Goal: Check status

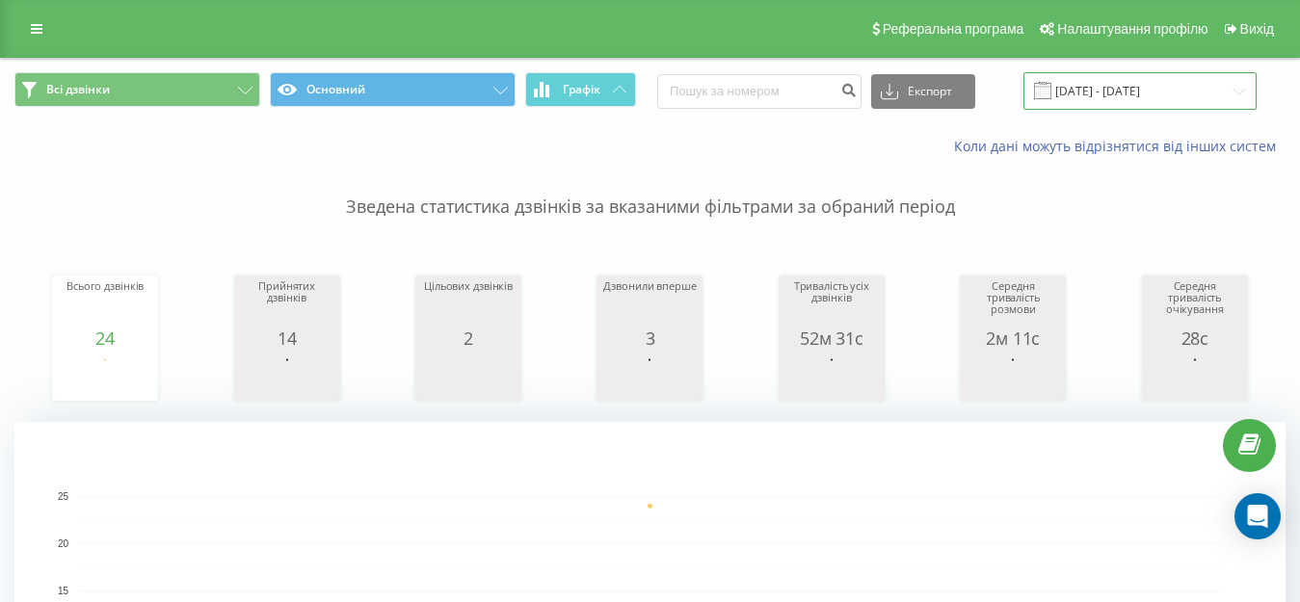
click at [1147, 92] on input "[DATE] - [DATE]" at bounding box center [1139, 91] width 233 height 38
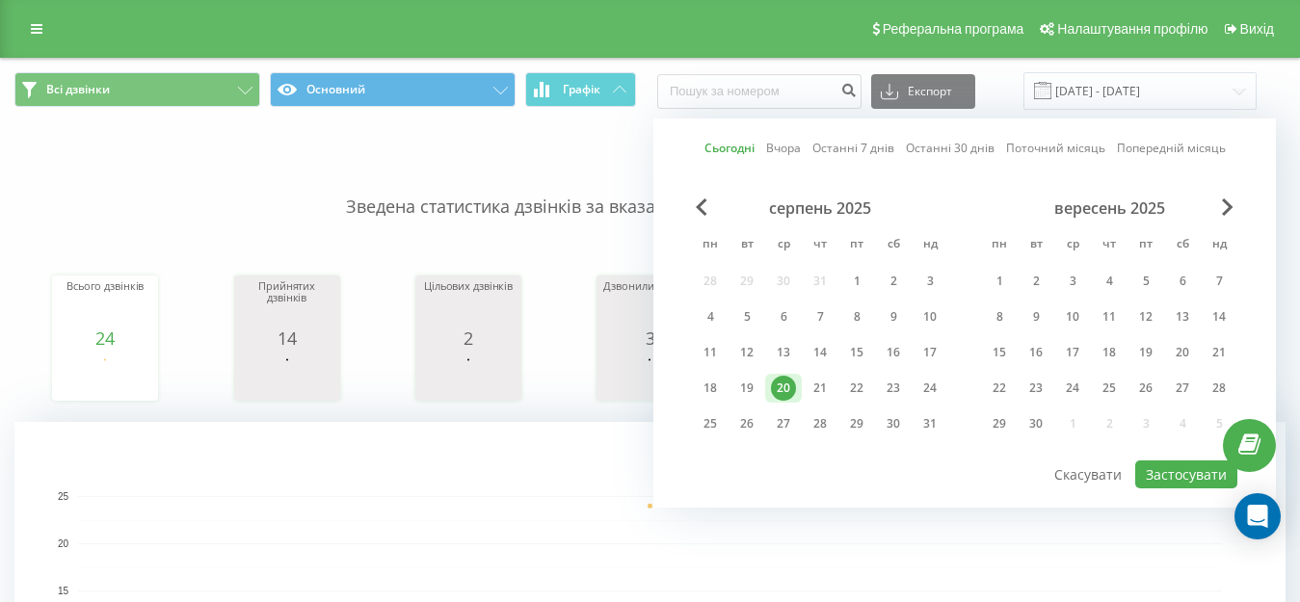
click at [786, 384] on div "20" at bounding box center [783, 388] width 25 height 25
click at [1196, 480] on button "Застосувати" at bounding box center [1186, 475] width 102 height 28
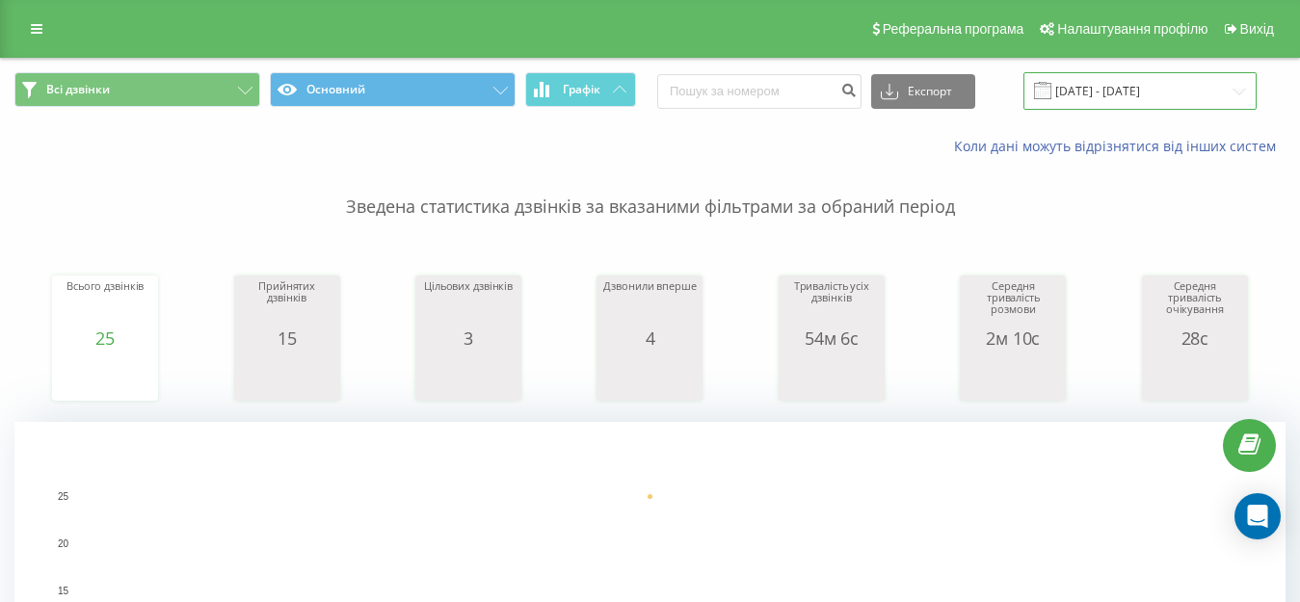
click at [1104, 83] on input "[DATE] - [DATE]" at bounding box center [1139, 91] width 233 height 38
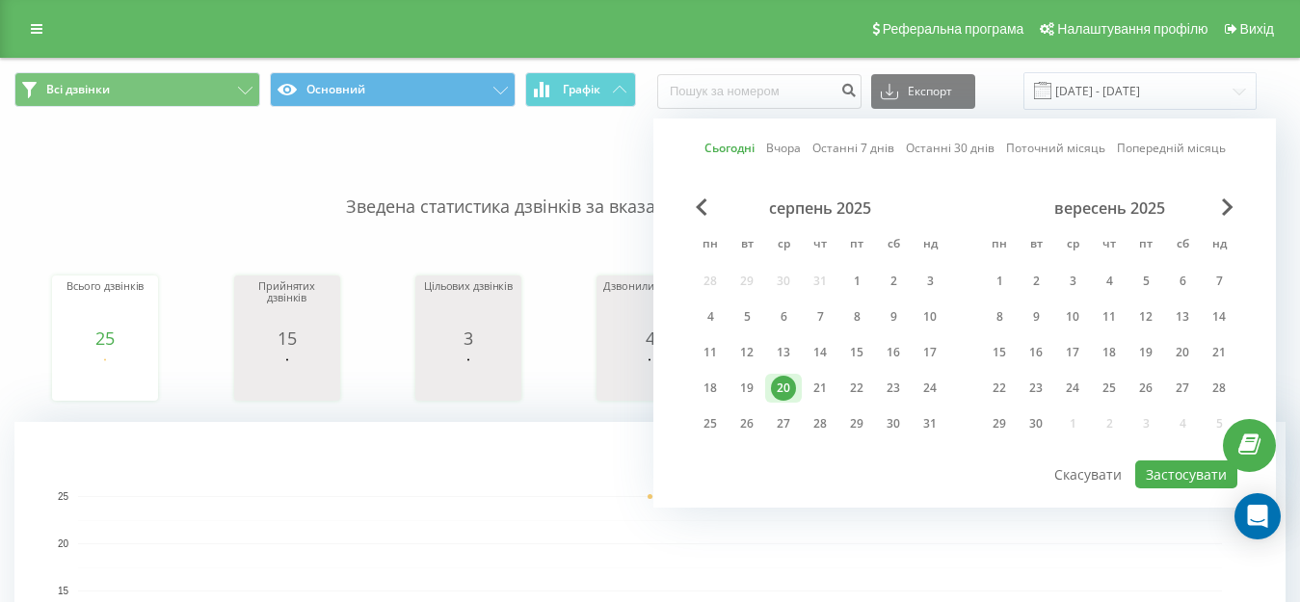
click at [779, 390] on div "20" at bounding box center [783, 388] width 25 height 25
click at [1151, 465] on button "Застосувати" at bounding box center [1186, 475] width 102 height 28
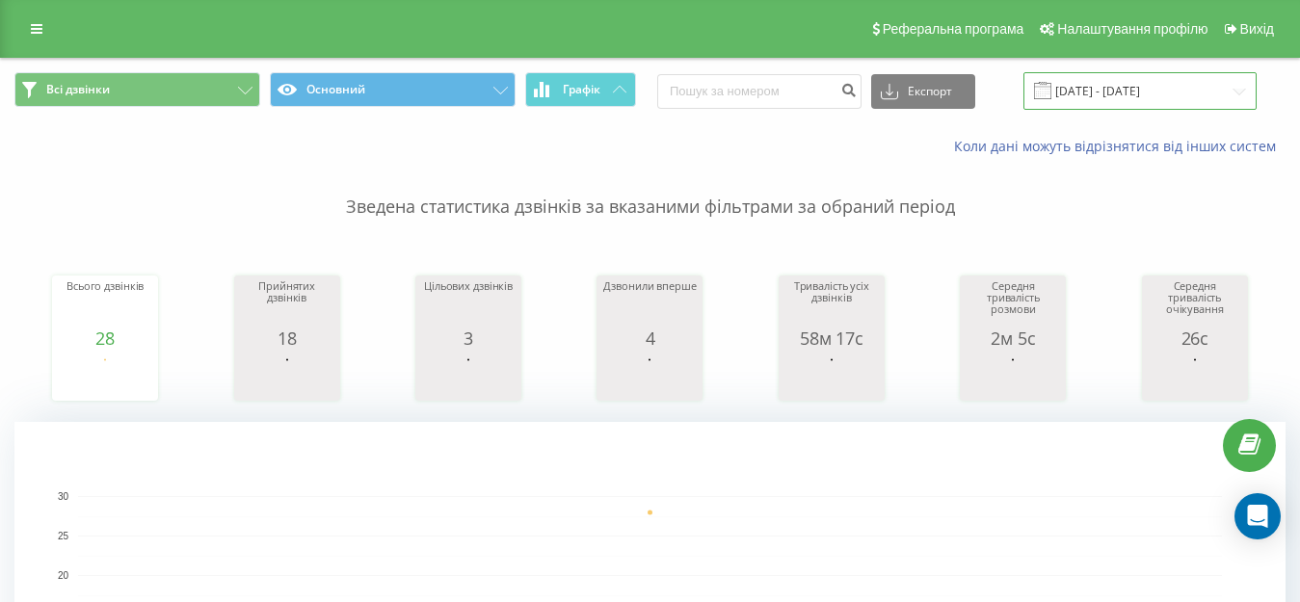
click at [1116, 98] on input "[DATE] - [DATE]" at bounding box center [1139, 91] width 233 height 38
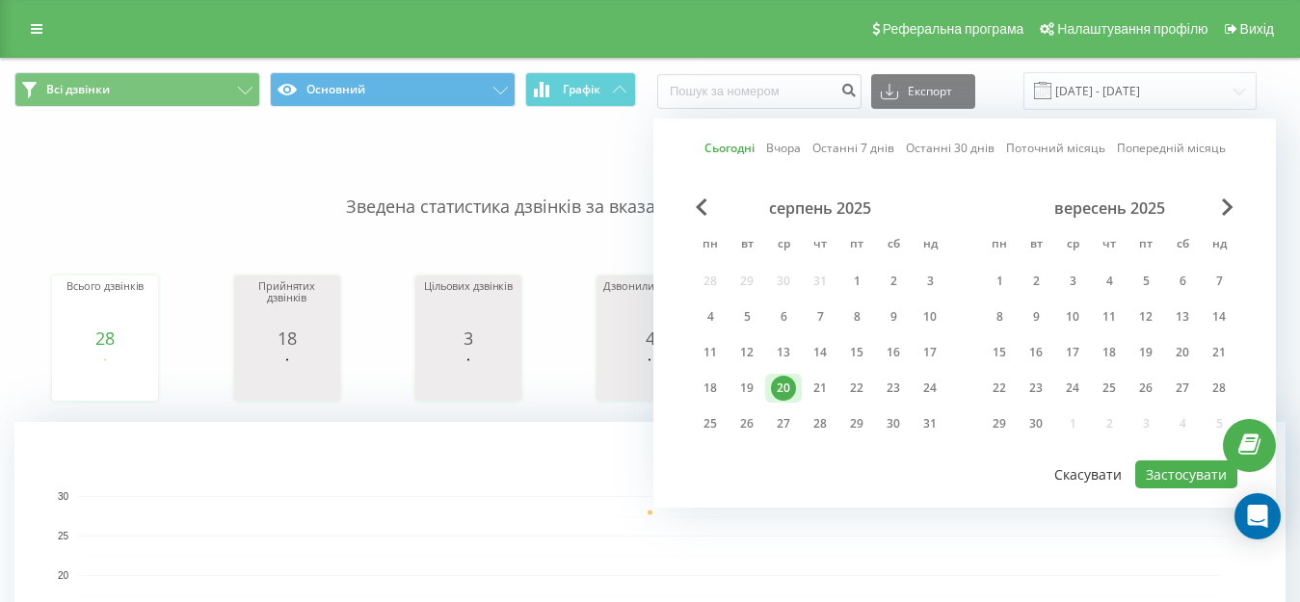
drag, startPoint x: 781, startPoint y: 388, endPoint x: 1129, endPoint y: 462, distance: 355.5
click at [781, 388] on div "20" at bounding box center [783, 388] width 25 height 25
click at [1169, 478] on button "Застосувати" at bounding box center [1186, 475] width 102 height 28
